Goal: Find contact information: Find contact information

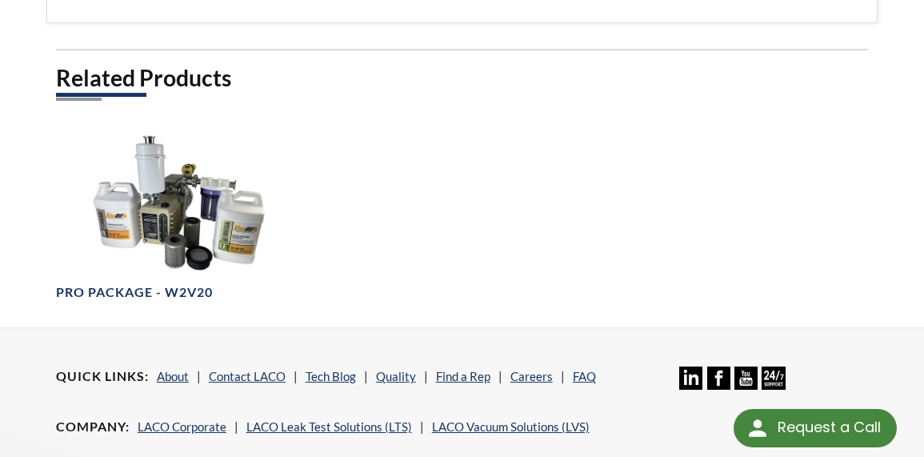
scroll to position [481, 0]
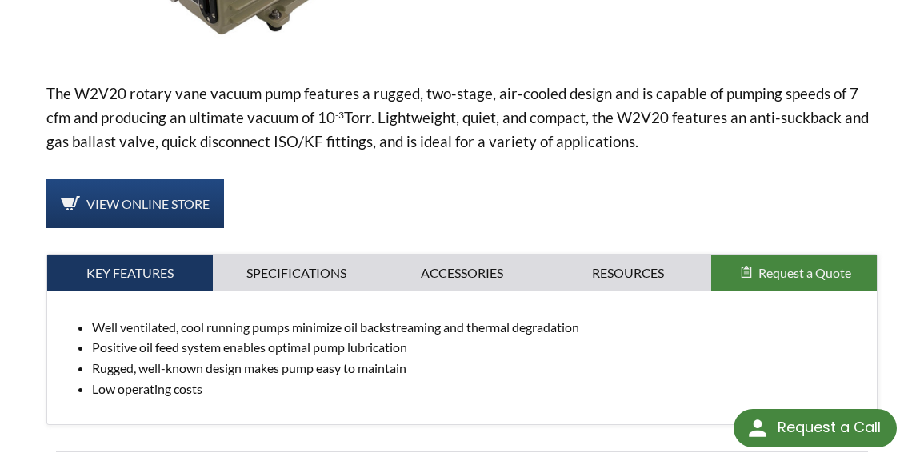
click at [790, 265] on span "Request a Quote" at bounding box center [804, 272] width 93 height 15
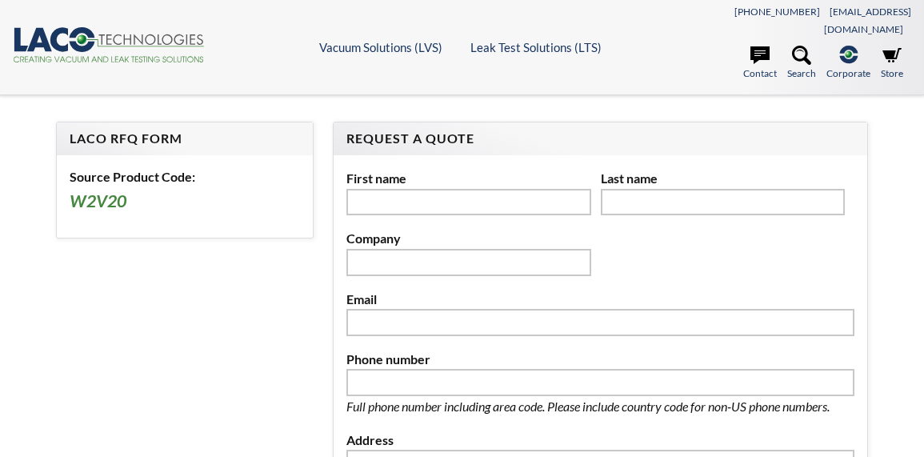
select select "Language Translate Widget"
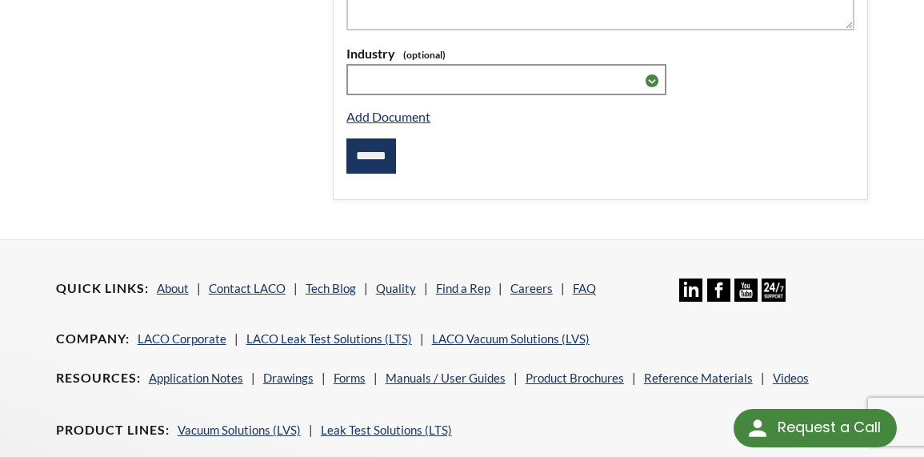
scroll to position [724, 0]
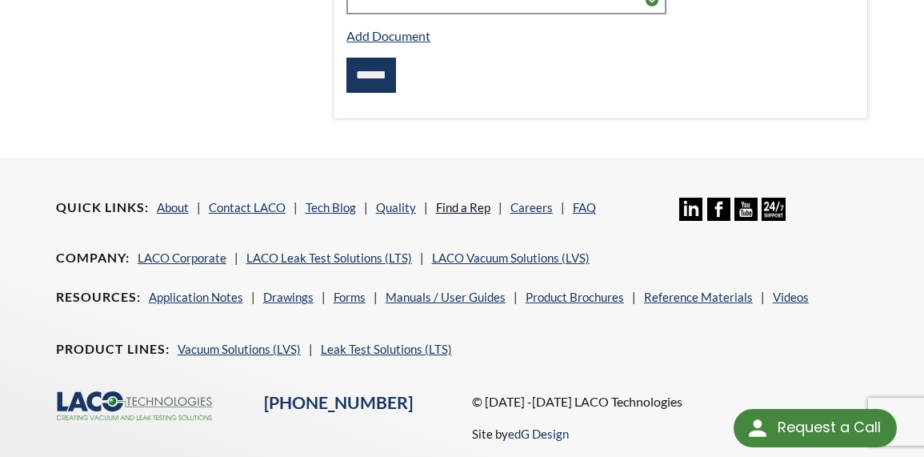
click at [461, 200] on link "Find a Rep" at bounding box center [463, 207] width 54 height 14
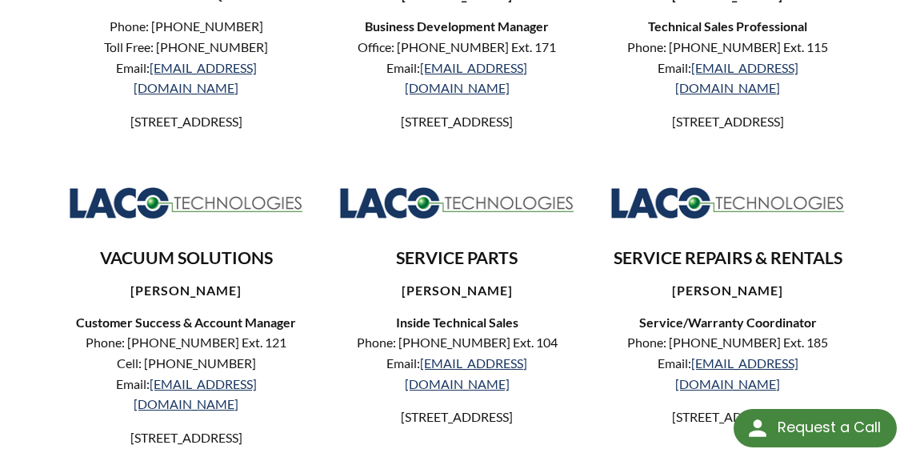
scroll to position [1130, 0]
